Goal: Information Seeking & Learning: Compare options

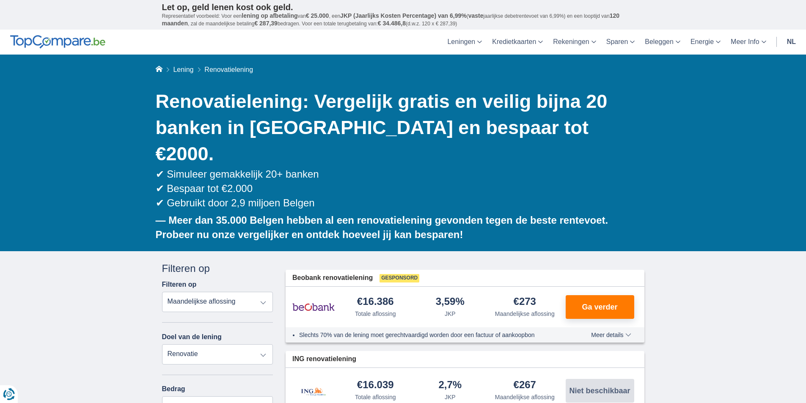
click at [264, 292] on select "Totale aflossing JKP Maandelijkse aflossing" at bounding box center [217, 302] width 111 height 20
select select "trp+"
click at [162, 292] on select "Totale aflossing JKP Maandelijkse aflossing" at bounding box center [217, 302] width 111 height 20
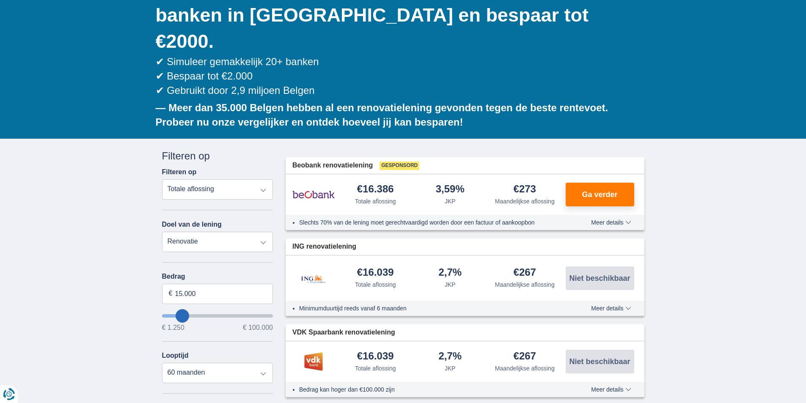
scroll to position [113, 0]
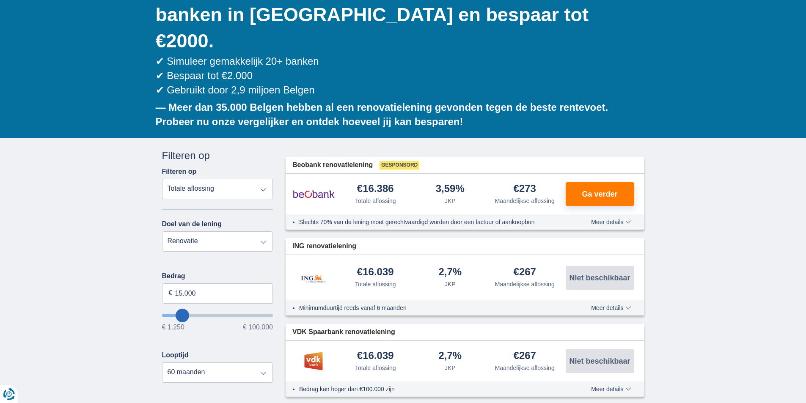
type input "18.250"
type input "16250"
select select "84"
click at [198, 283] on input "16.250" at bounding box center [217, 293] width 111 height 20
type input "1"
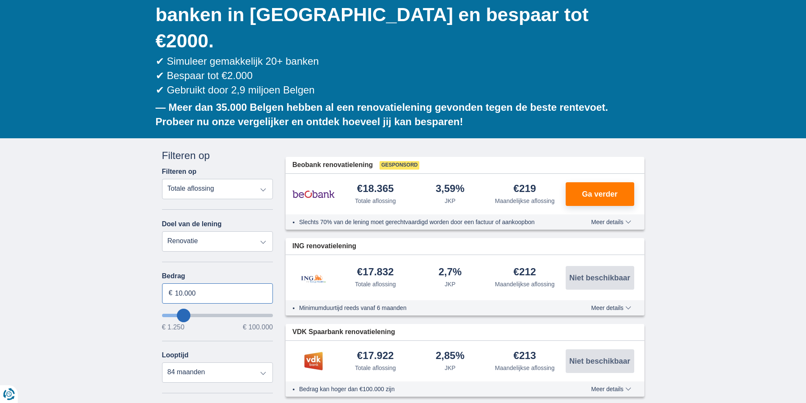
type input "10.000"
type input "10250"
click at [162, 362] on select "12 maanden 18 maanden 24 maanden 30 maanden 36 maanden 42 maanden 48 maanden" at bounding box center [217, 372] width 111 height 20
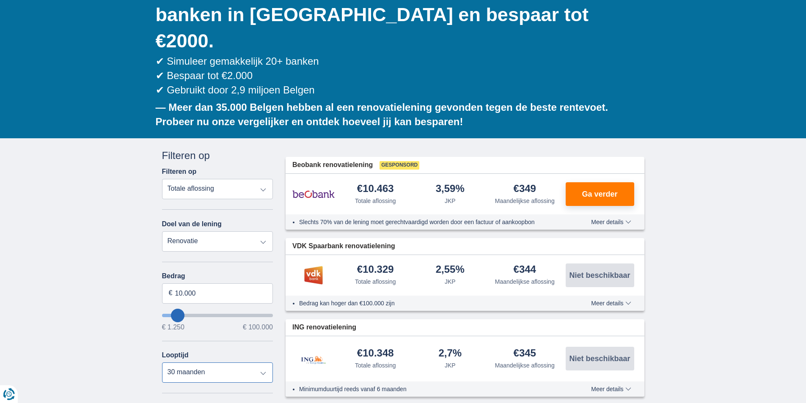
click at [232, 362] on select "12 maanden 18 maanden 24 maanden 30 maanden 36 maanden 42 maanden 48 maanden" at bounding box center [217, 372] width 111 height 20
select select "24"
click at [162, 362] on select "12 maanden 18 maanden 24 maanden 30 maanden 36 maanden 42 maanden 48 maanden" at bounding box center [217, 372] width 111 height 20
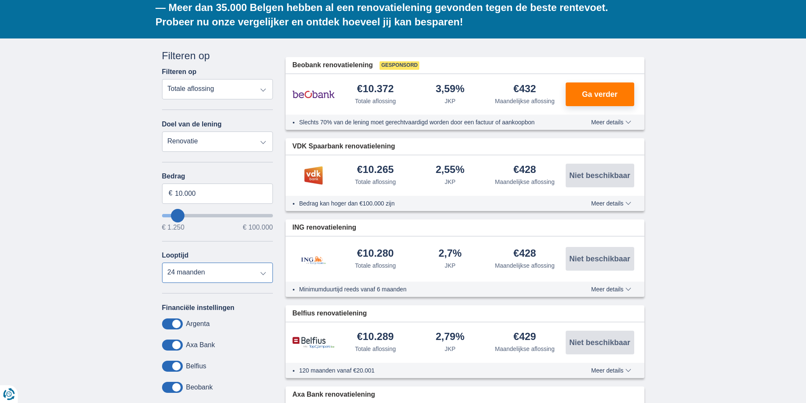
scroll to position [141, 0]
